Goal: Communication & Community: Answer question/provide support

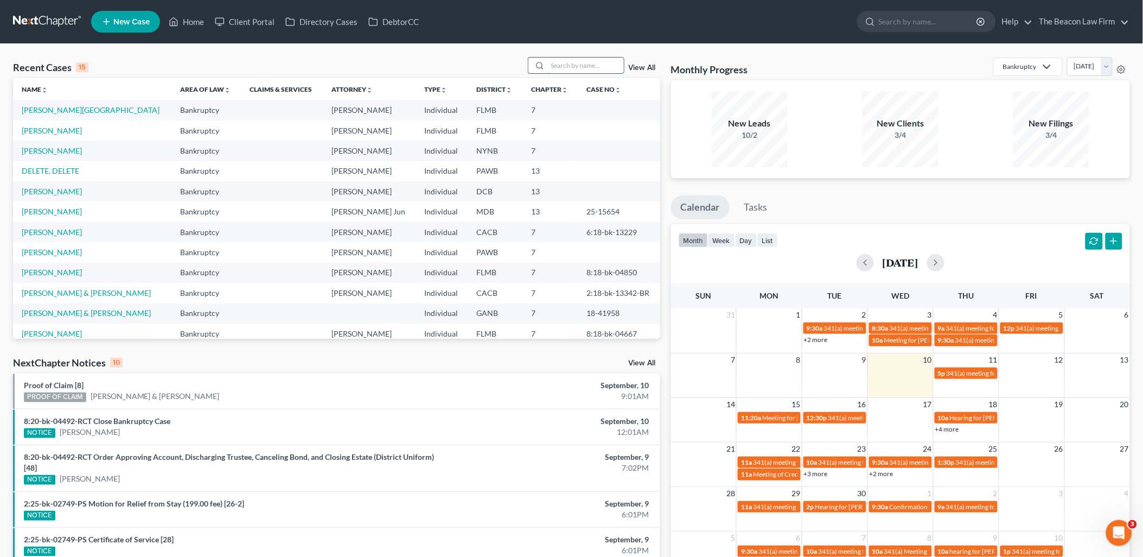
click at [597, 65] on input "search" at bounding box center [586, 66] width 76 height 16
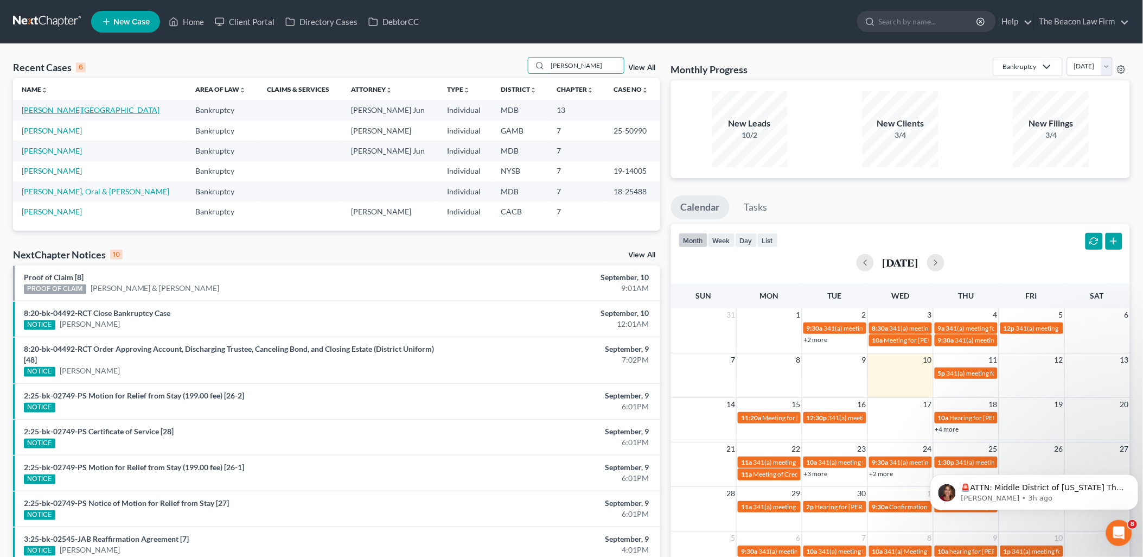
type input "[PERSON_NAME]"
click at [57, 110] on link "[PERSON_NAME][GEOGRAPHIC_DATA]" at bounding box center [91, 109] width 138 height 9
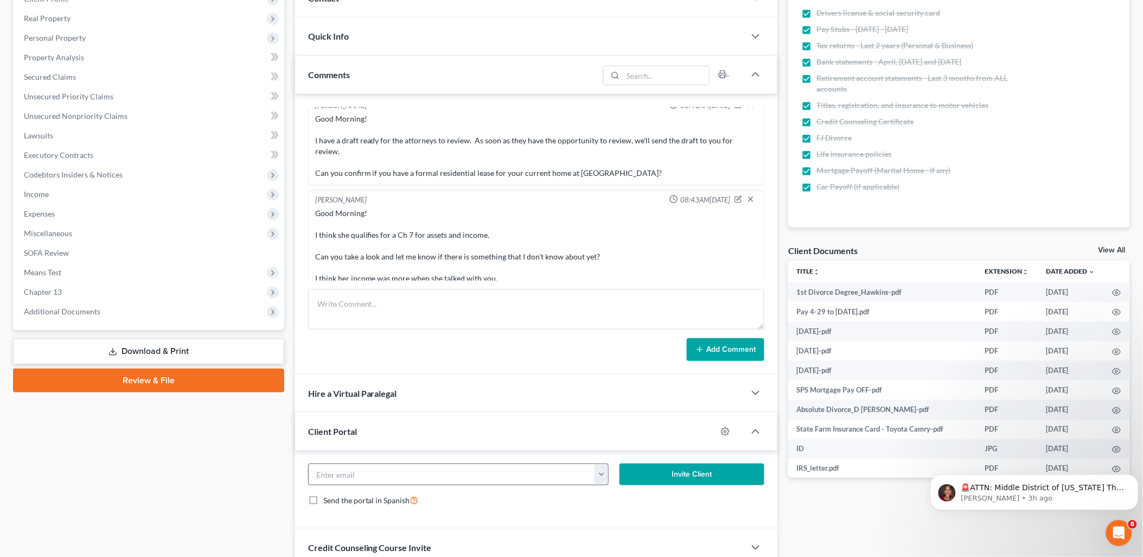
scroll to position [241, 0]
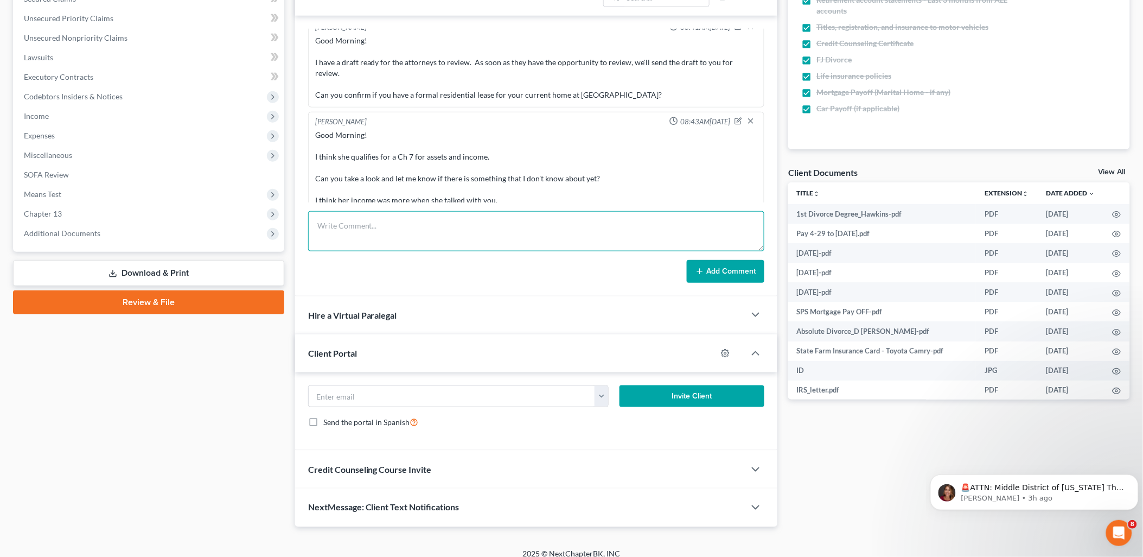
click at [523, 230] on textarea at bounding box center [536, 231] width 457 height 40
paste textarea "Good Morning! I thought I had responded. I apologize. I remember asking which i…"
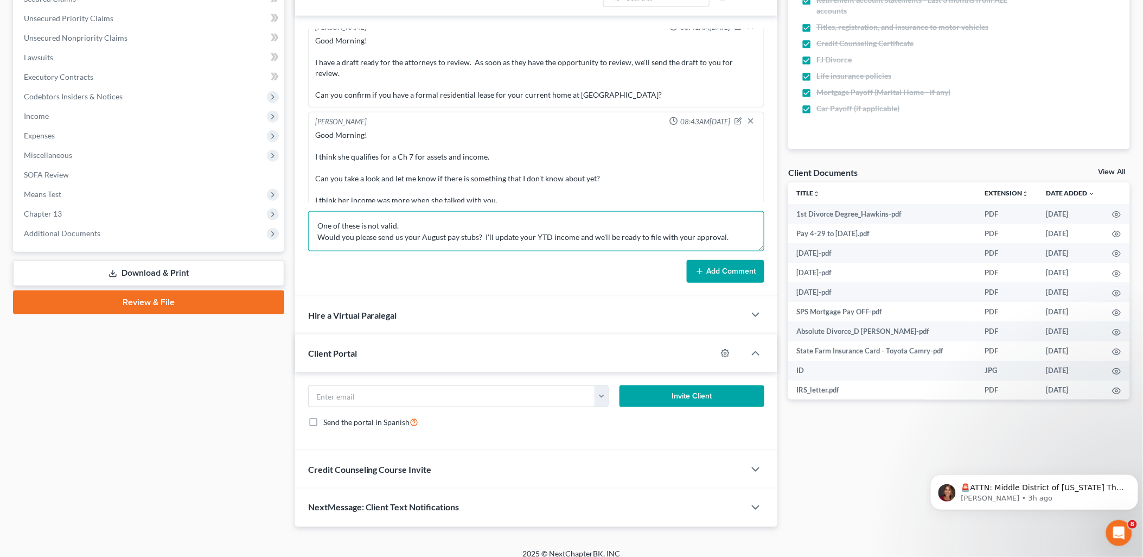
type textarea "Good Morning! I thought I had responded. I apologize. I remember asking which i…"
click at [711, 278] on button "Add Comment" at bounding box center [726, 271] width 78 height 23
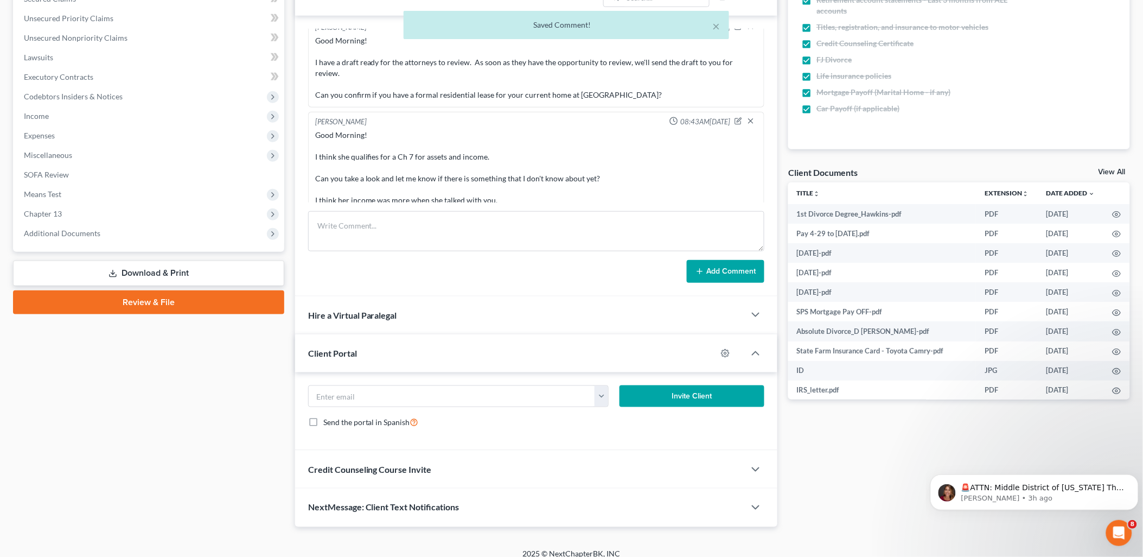
scroll to position [725, 0]
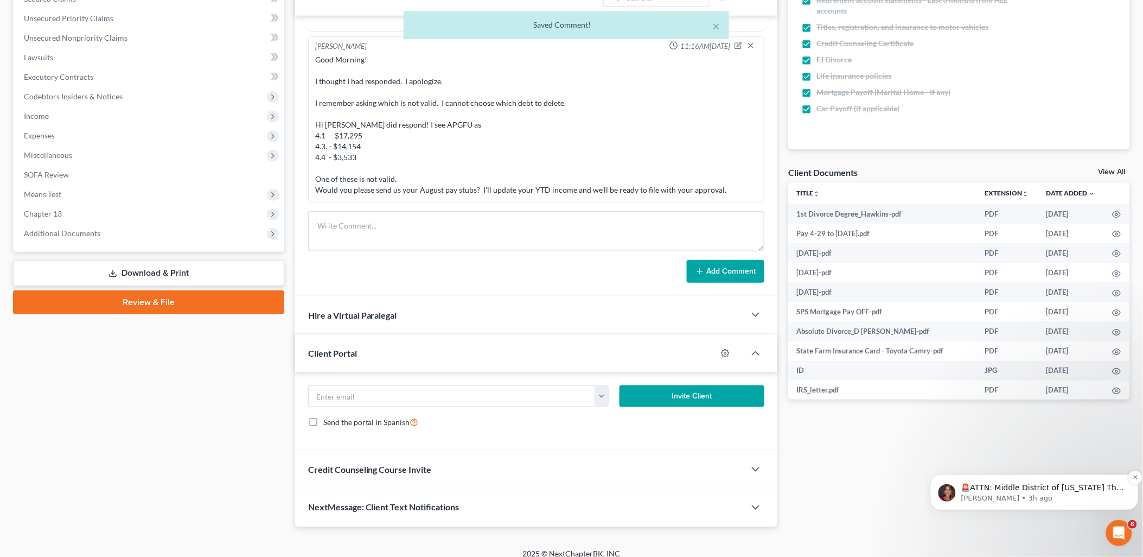
click at [1058, 489] on p "🚨ATTN: Middle District of [US_STATE] The court has added a new Credit Counselin…" at bounding box center [1043, 487] width 164 height 11
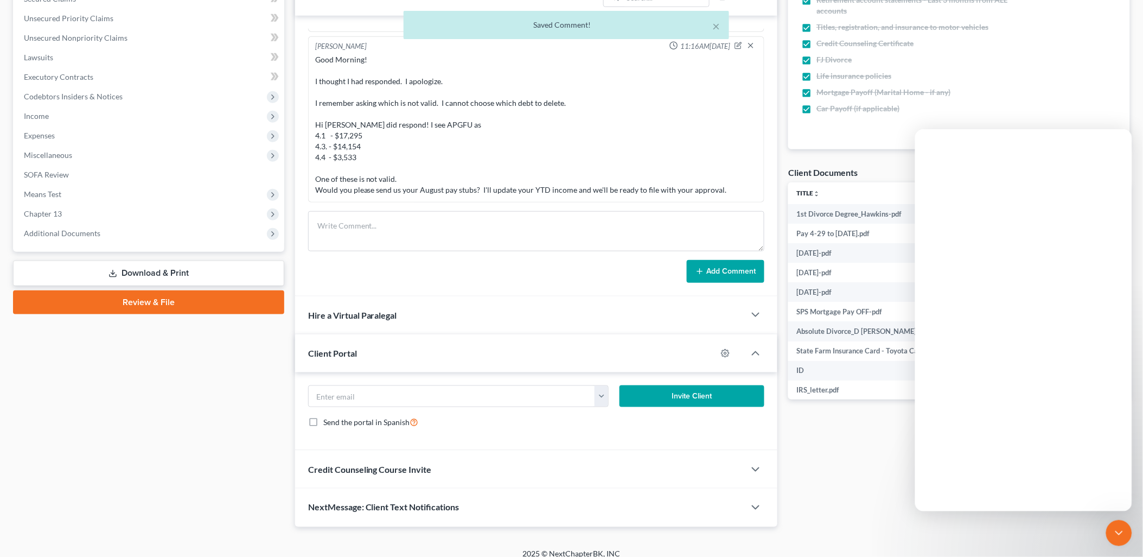
scroll to position [0, 0]
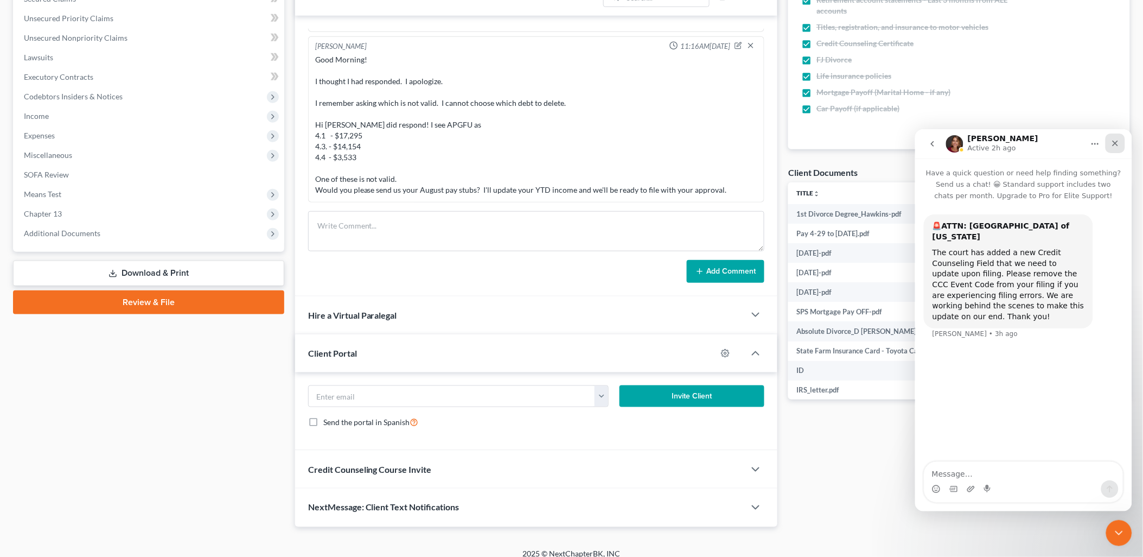
click at [1115, 142] on icon "Close" at bounding box center [1116, 143] width 6 height 6
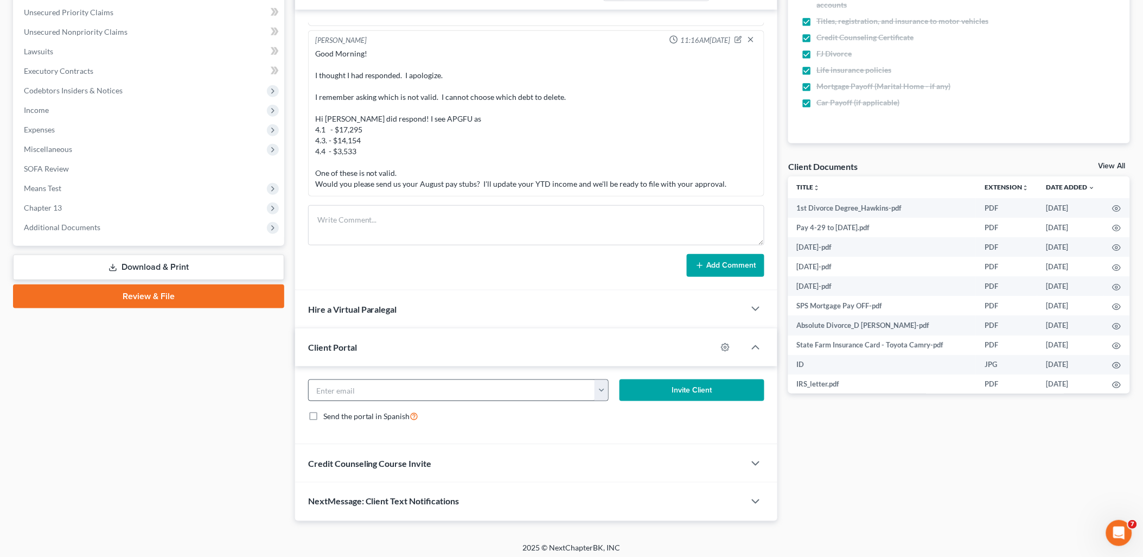
scroll to position [252, 0]
